Goal: Task Accomplishment & Management: Use online tool/utility

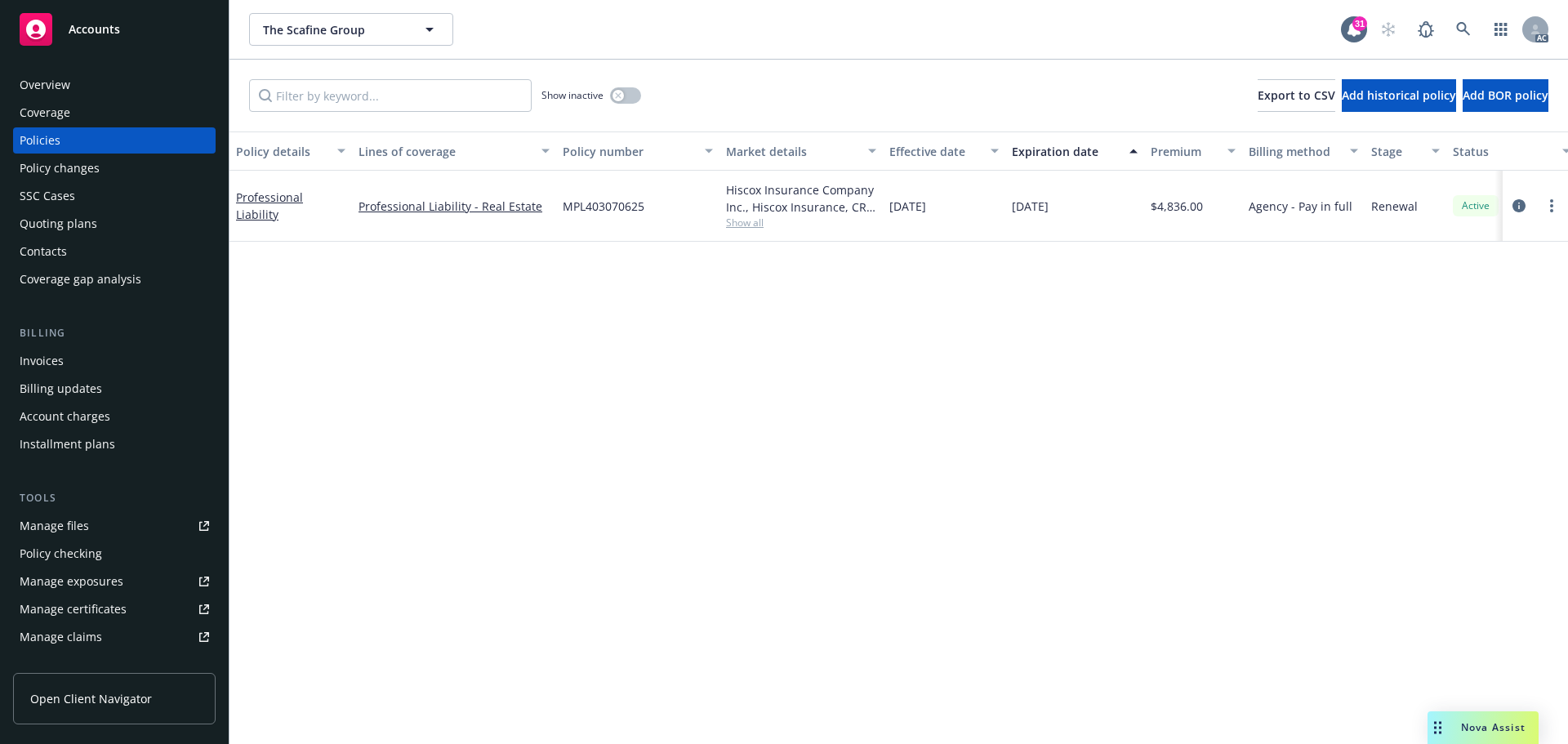
click at [68, 88] on div "Overview" at bounding box center [45, 85] width 51 height 26
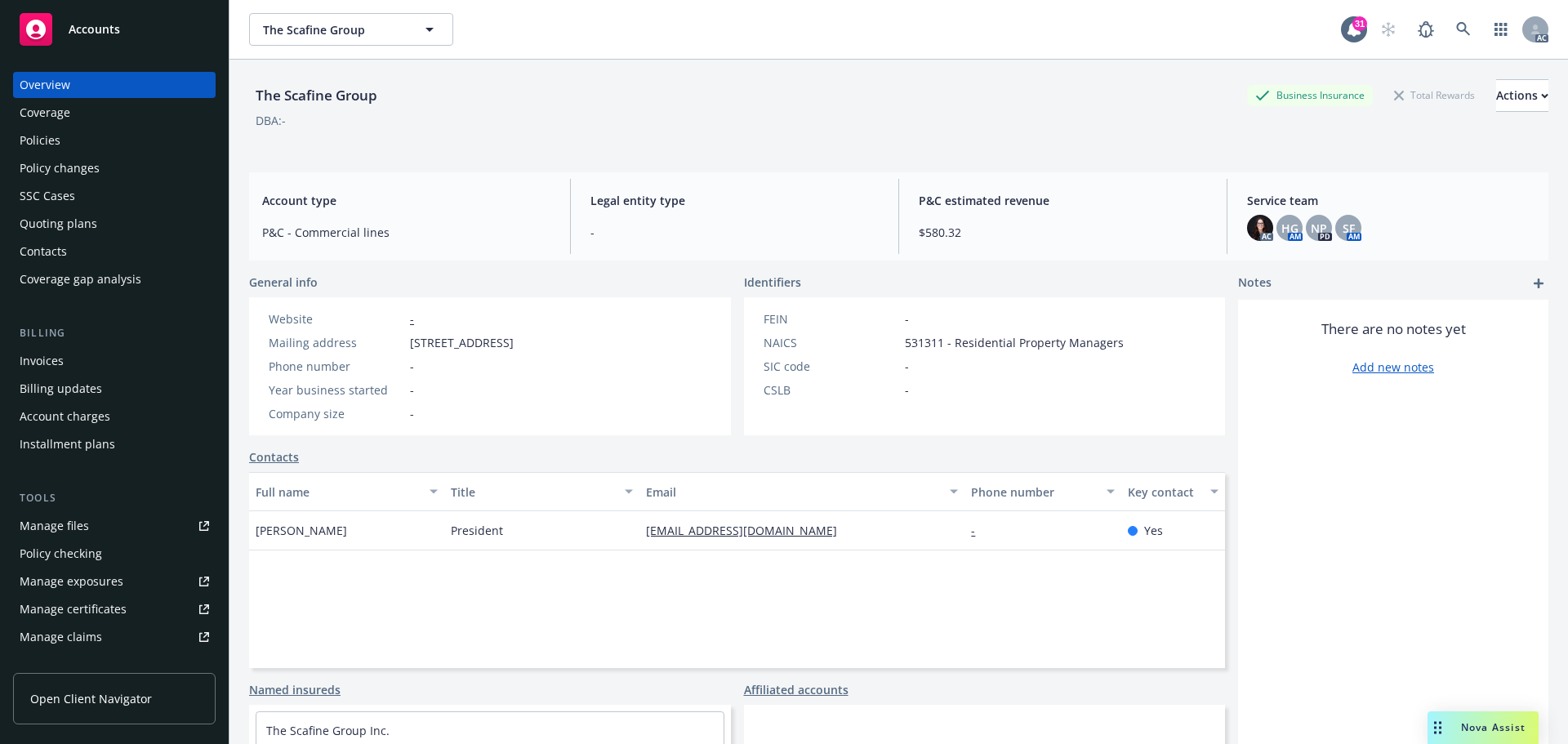
click at [49, 141] on div "Policies" at bounding box center [40, 141] width 41 height 26
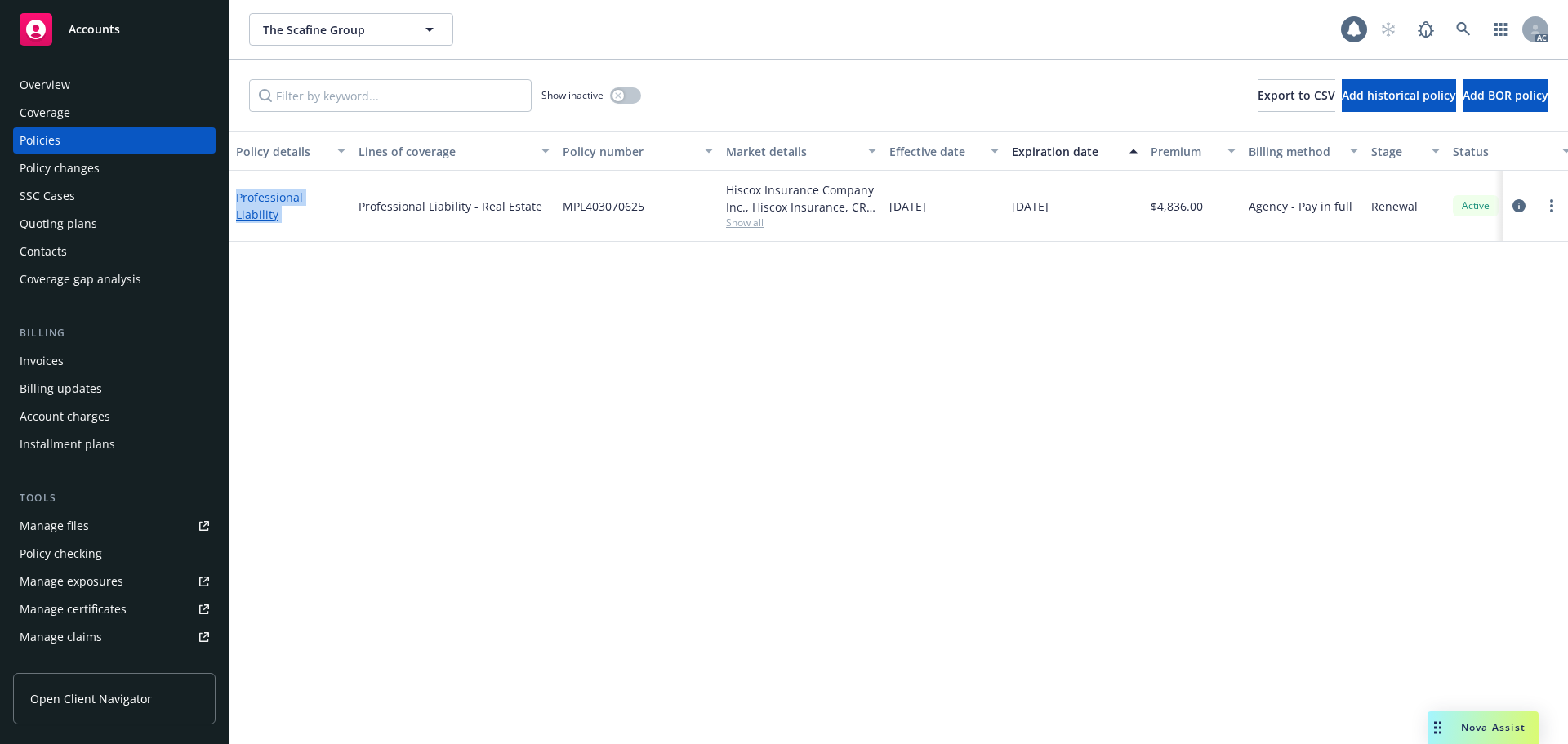
drag, startPoint x: 352, startPoint y: 206, endPoint x: 237, endPoint y: 206, distance: 115.0
click at [237, 206] on div "Professional Liability Professional Liability - Real Estate MPL403070625 Hiscox…" at bounding box center [1017, 206] width 1576 height 71
copy link "Professional Liability"
click at [60, 85] on div "Overview" at bounding box center [45, 85] width 51 height 26
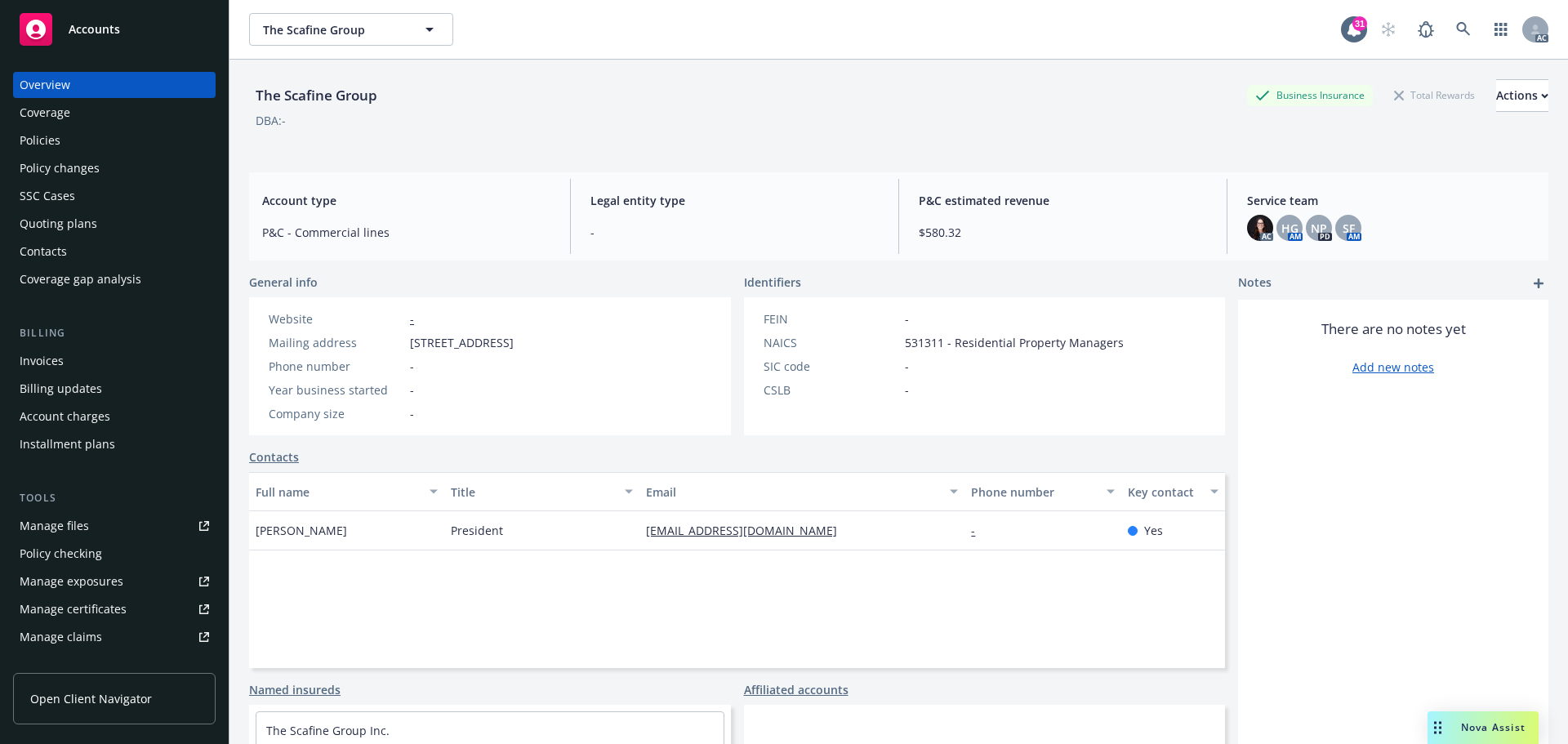
click at [281, 526] on span "Mark Scafine" at bounding box center [301, 530] width 91 height 17
click at [265, 532] on span "Mark Scafine" at bounding box center [301, 530] width 91 height 17
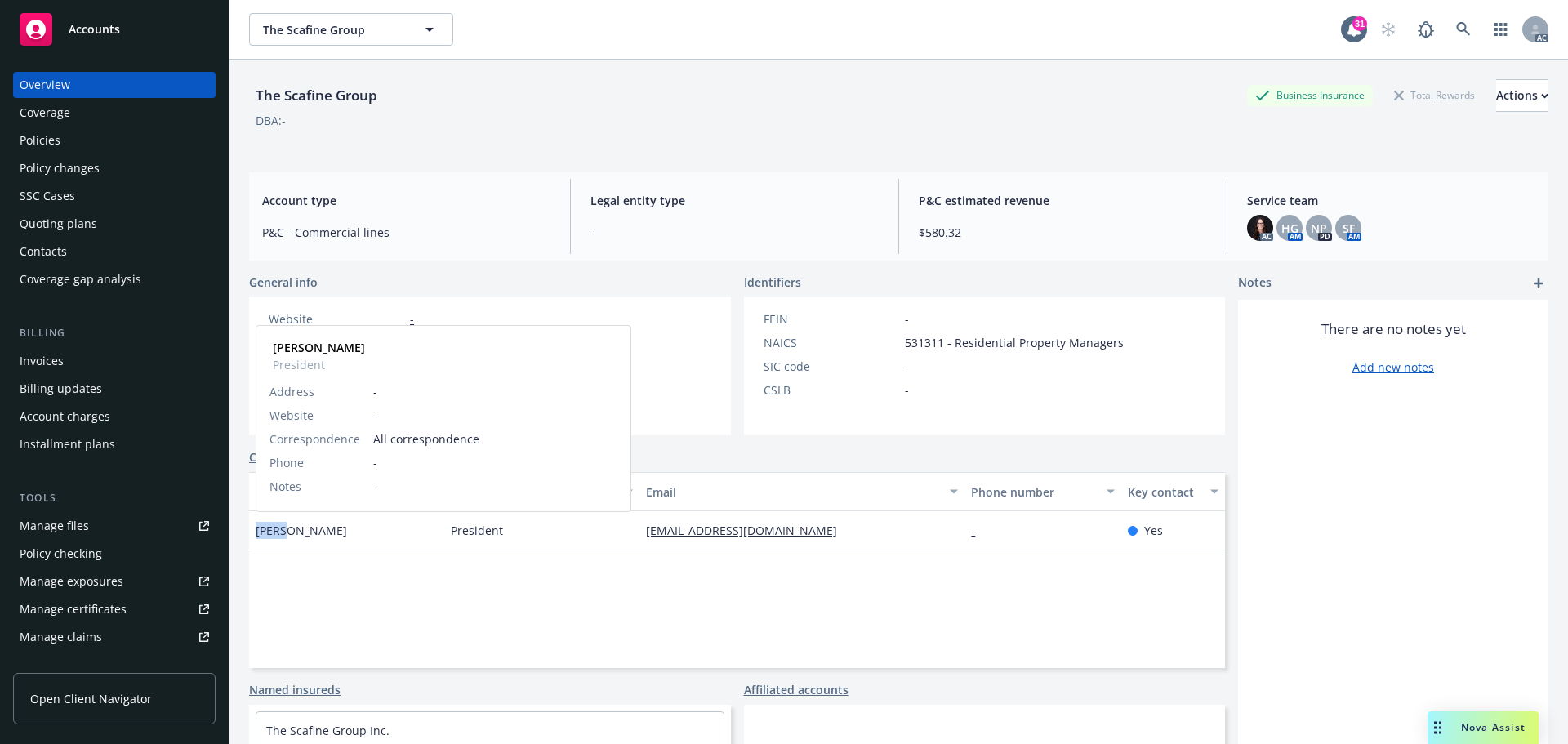
click at [265, 532] on span "Mark Scafine" at bounding box center [301, 530] width 91 height 17
copy span "Mark"
click at [70, 136] on div "Policies" at bounding box center [114, 141] width 190 height 26
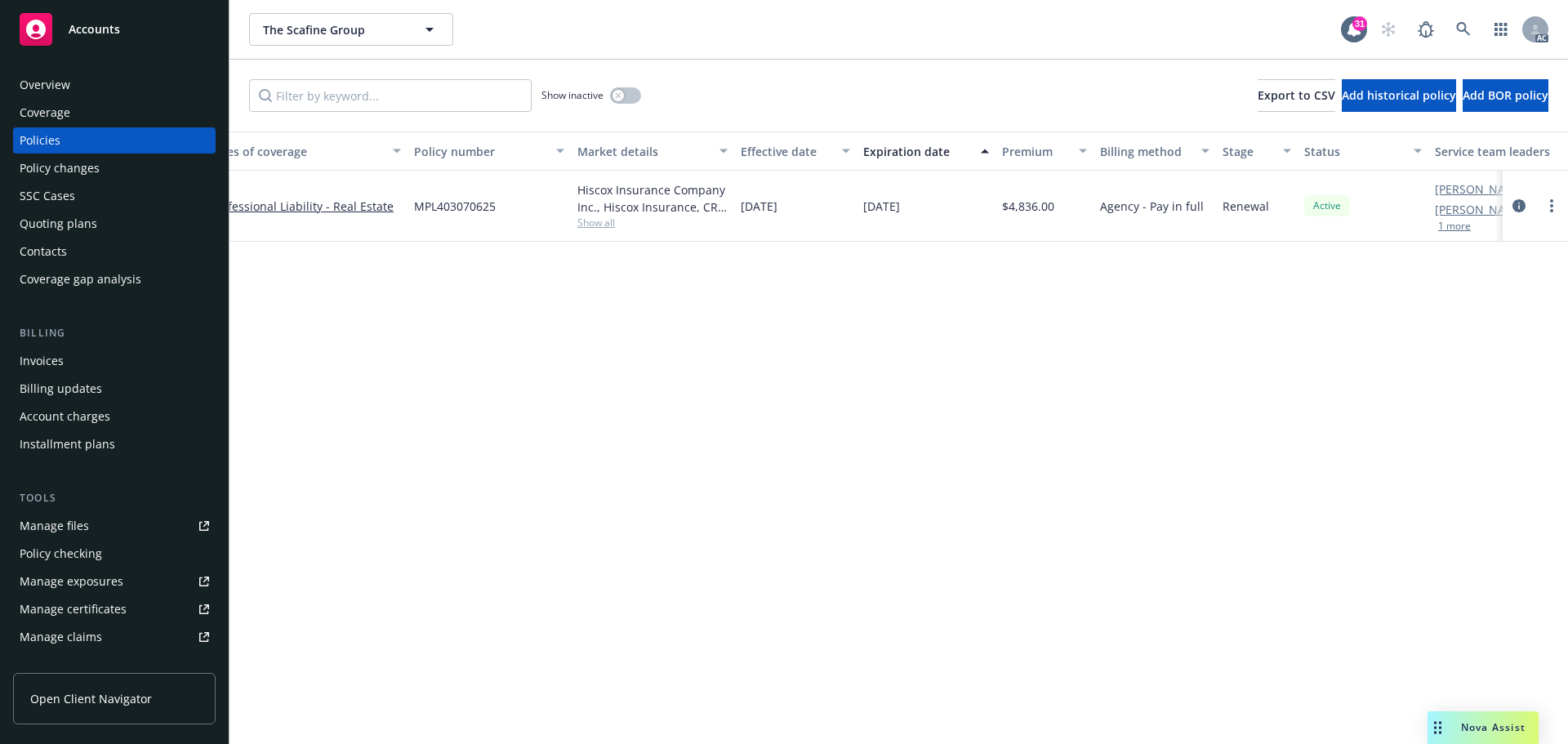
scroll to position [0, 238]
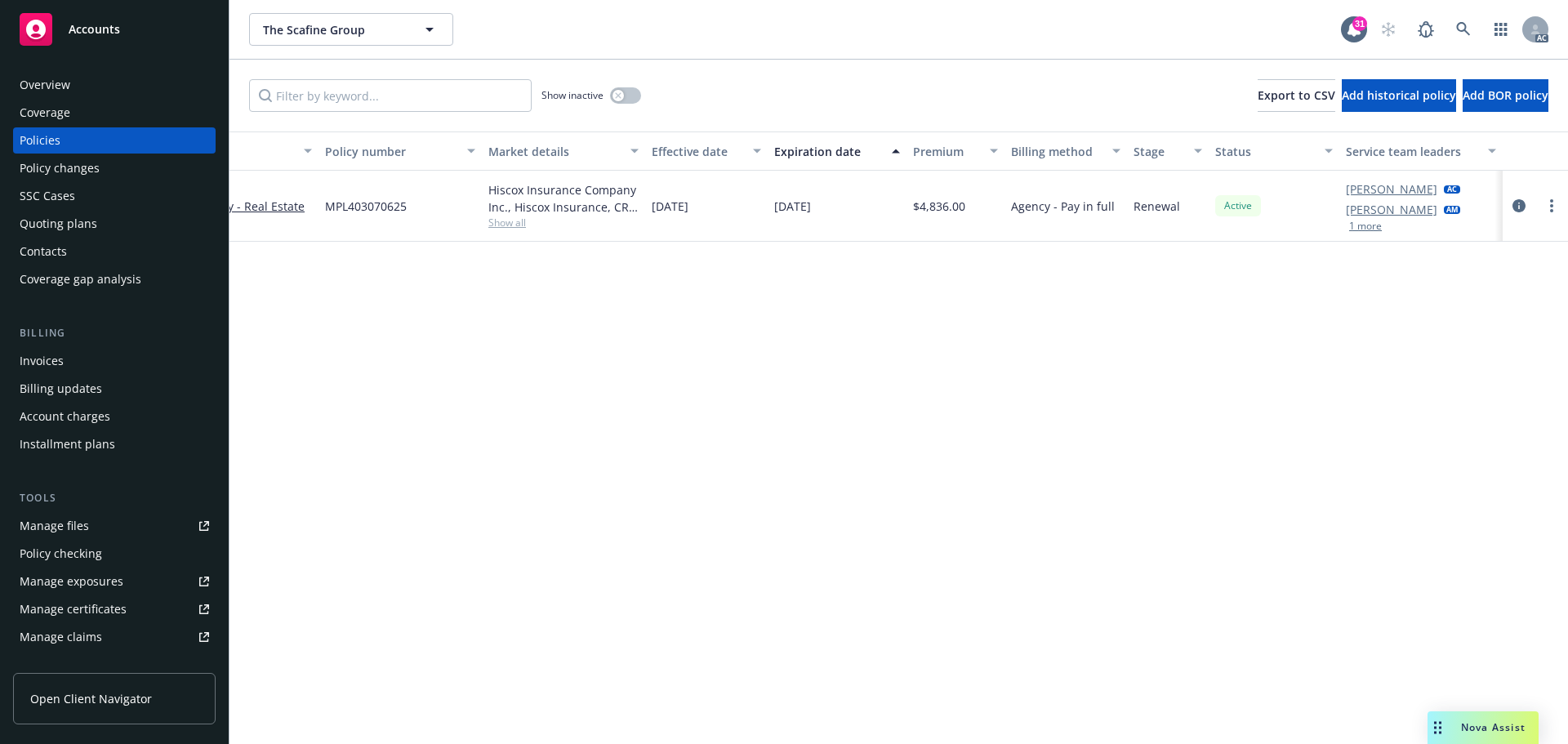
click at [1377, 233] on div "Herani Gebre AC Shelly Flores AM 1 more" at bounding box center [1421, 206] width 164 height 71
click at [1376, 228] on button "1 more" at bounding box center [1366, 226] width 33 height 10
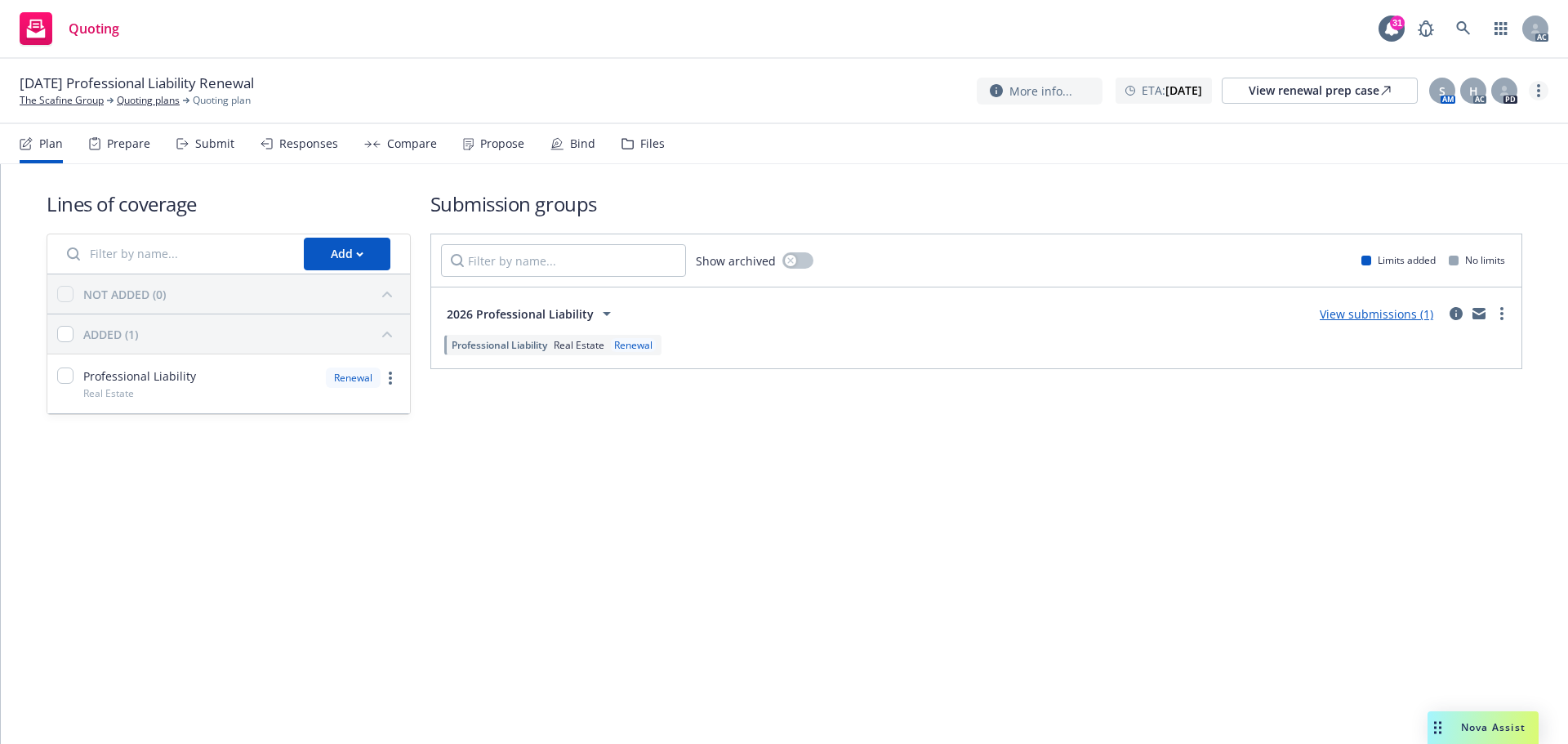
click at [1541, 90] on link "more" at bounding box center [1539, 90] width 20 height 20
click at [1451, 125] on link "Copy logging email" at bounding box center [1457, 124] width 182 height 33
click at [201, 146] on div "Submit" at bounding box center [215, 144] width 39 height 13
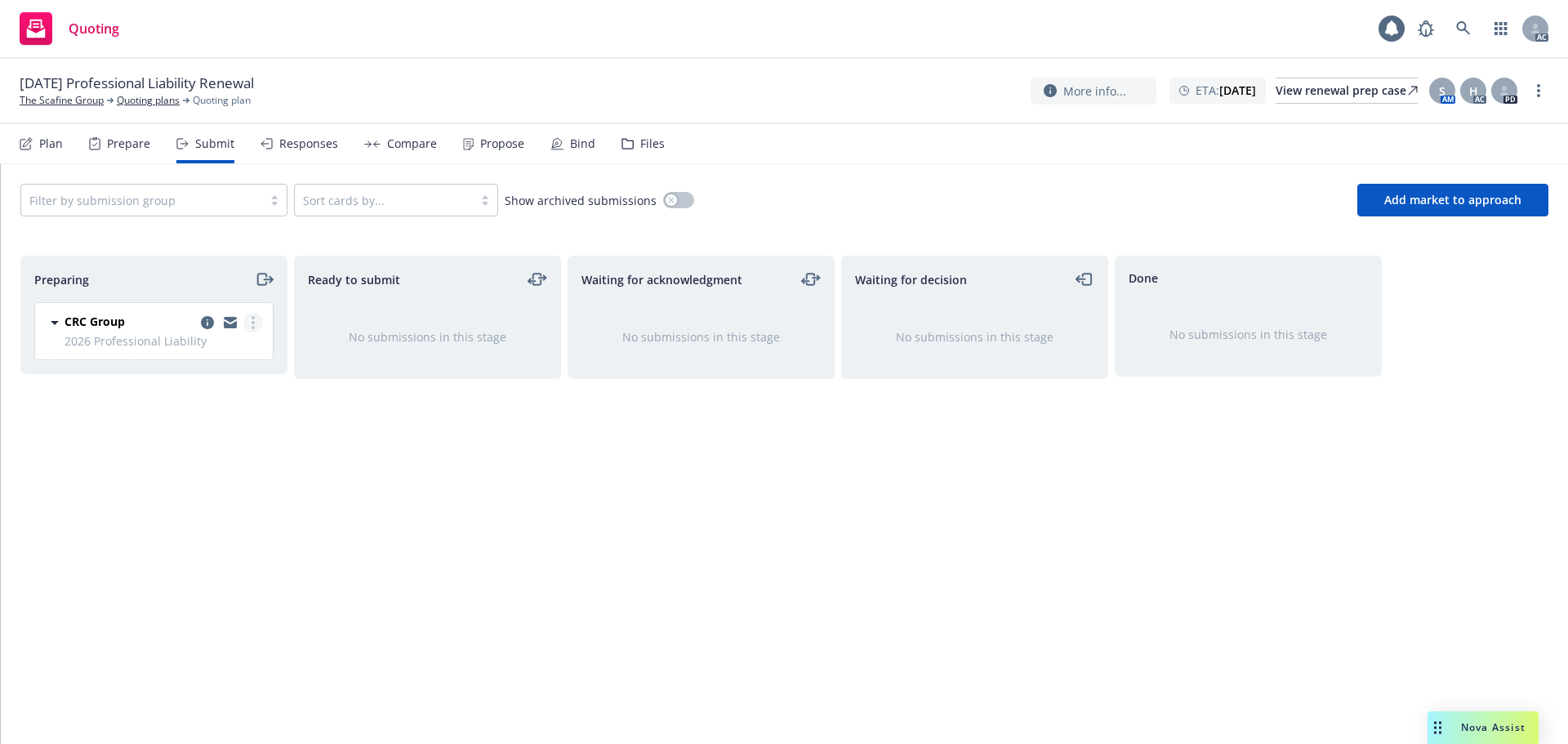
click at [256, 324] on link "more" at bounding box center [253, 323] width 20 height 20
click at [214, 396] on link "Log acknowledgement" at bounding box center [180, 389] width 164 height 33
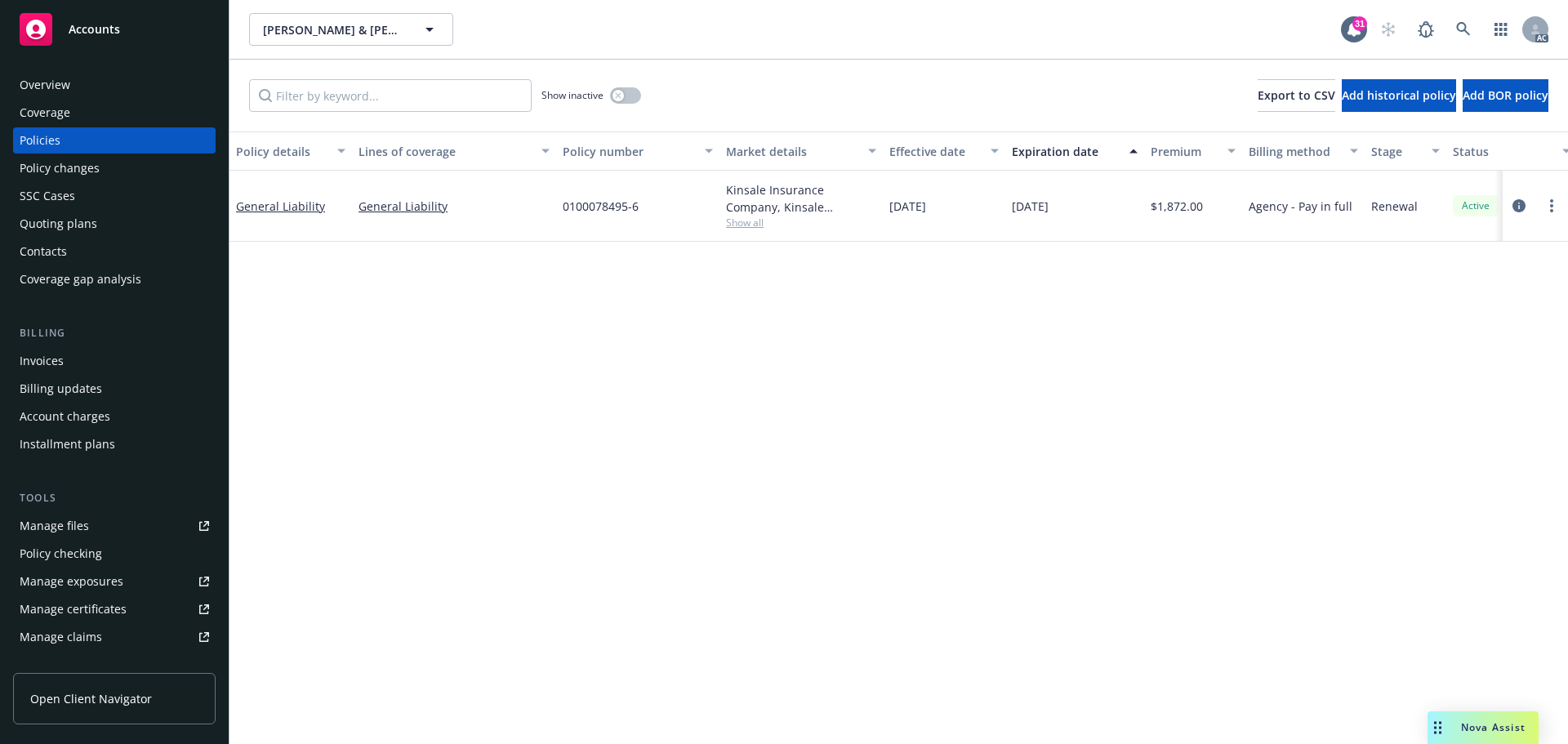
click at [739, 226] on span "Show all" at bounding box center [801, 222] width 150 height 14
click at [349, 289] on div "Policy details Lines of coverage Policy number Market details Effective date Ex…" at bounding box center [898, 437] width 1339 height 612
click at [619, 95] on icon "button" at bounding box center [617, 95] width 6 height 6
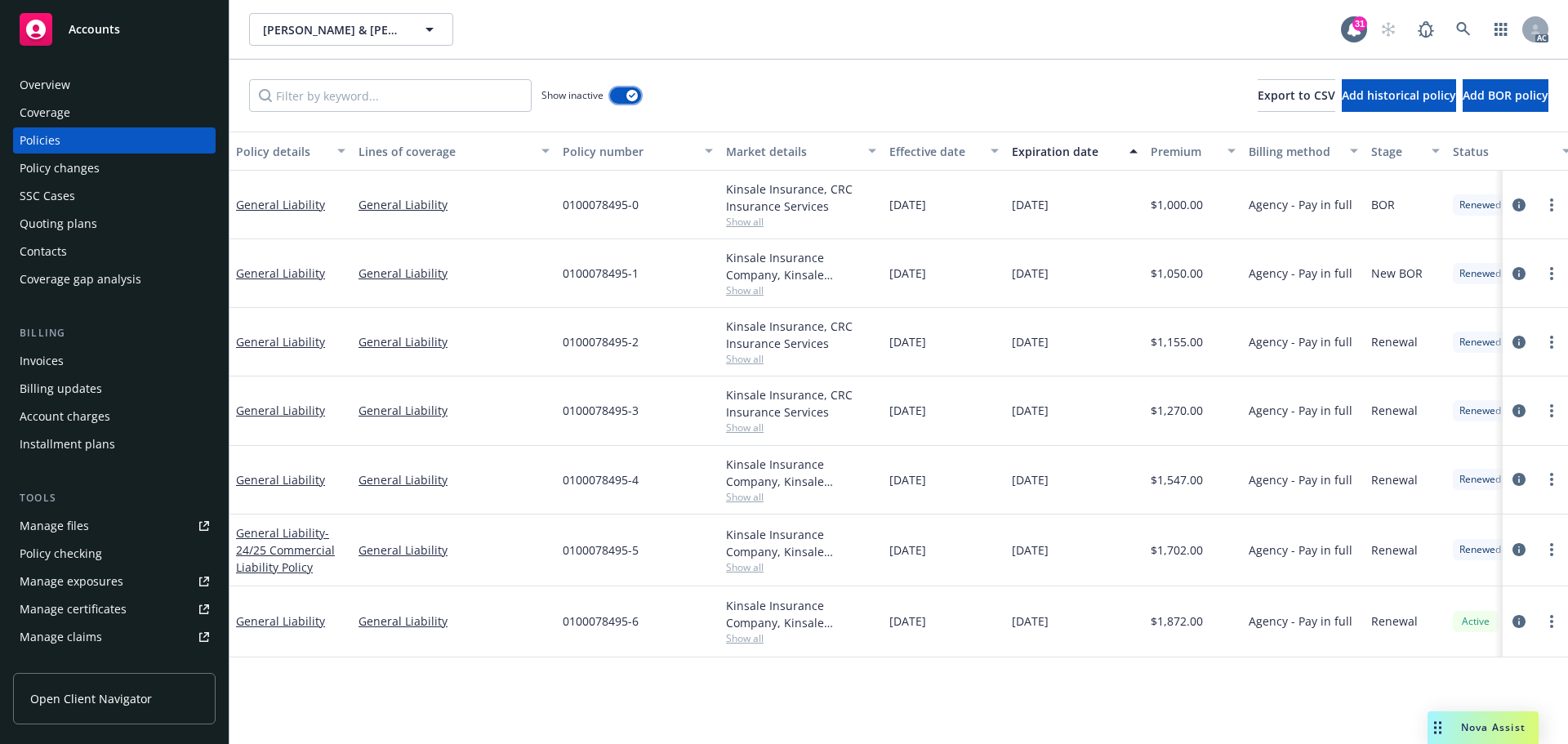
click at [619, 95] on button "button" at bounding box center [625, 95] width 31 height 16
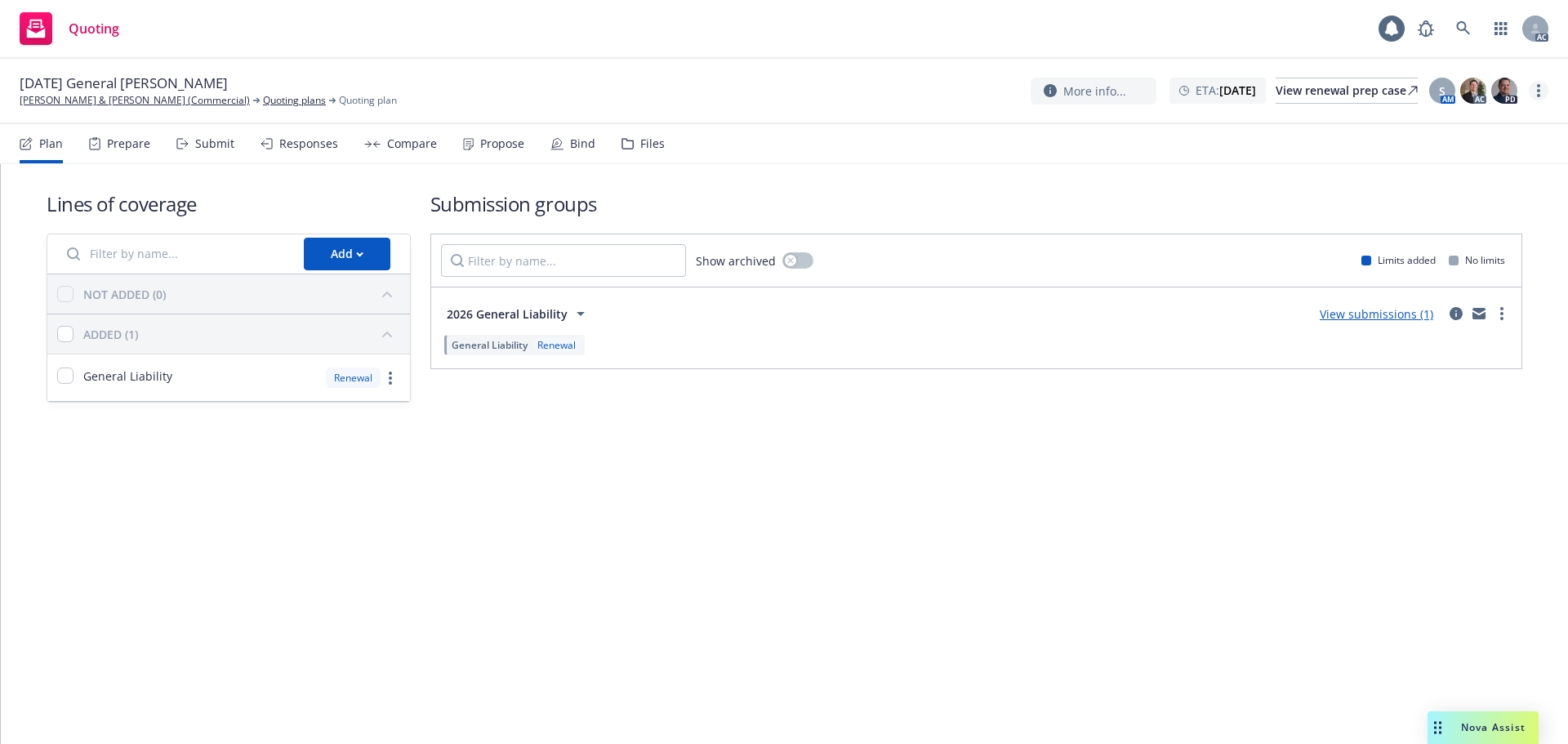
click at [1539, 93] on icon "more" at bounding box center [1539, 90] width 3 height 13
click at [1436, 127] on link "Copy logging email" at bounding box center [1457, 124] width 182 height 33
